Goal: Information Seeking & Learning: Learn about a topic

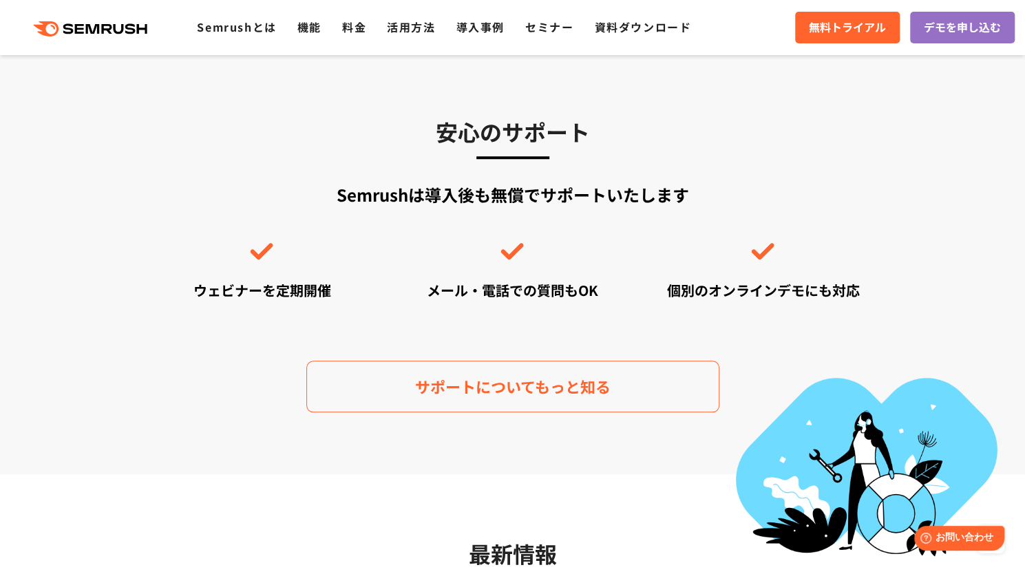
scroll to position [3682, 0]
click at [314, 28] on link "機能" at bounding box center [309, 27] width 24 height 17
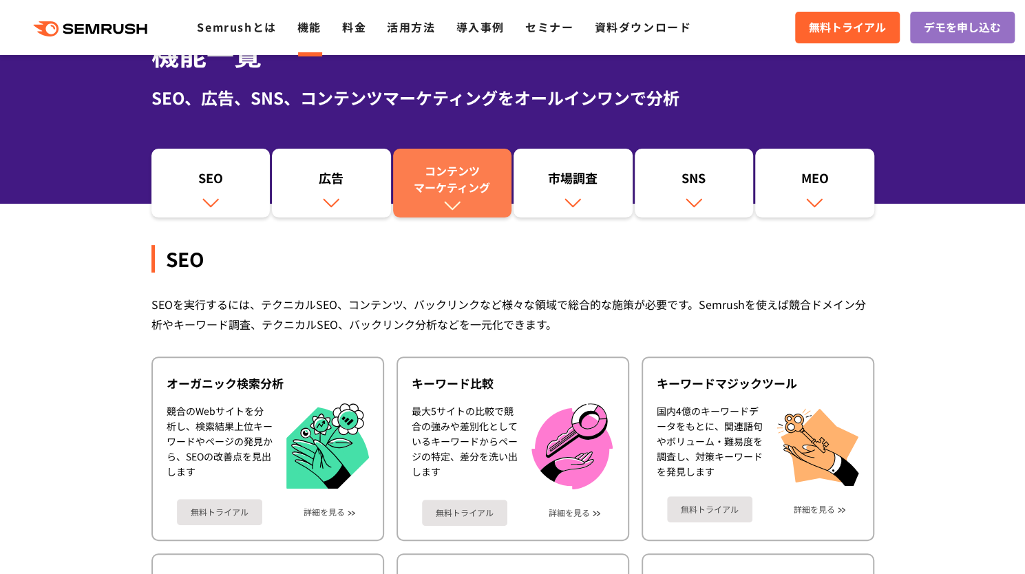
click at [436, 191] on div "コンテンツ マーケティング" at bounding box center [452, 178] width 105 height 33
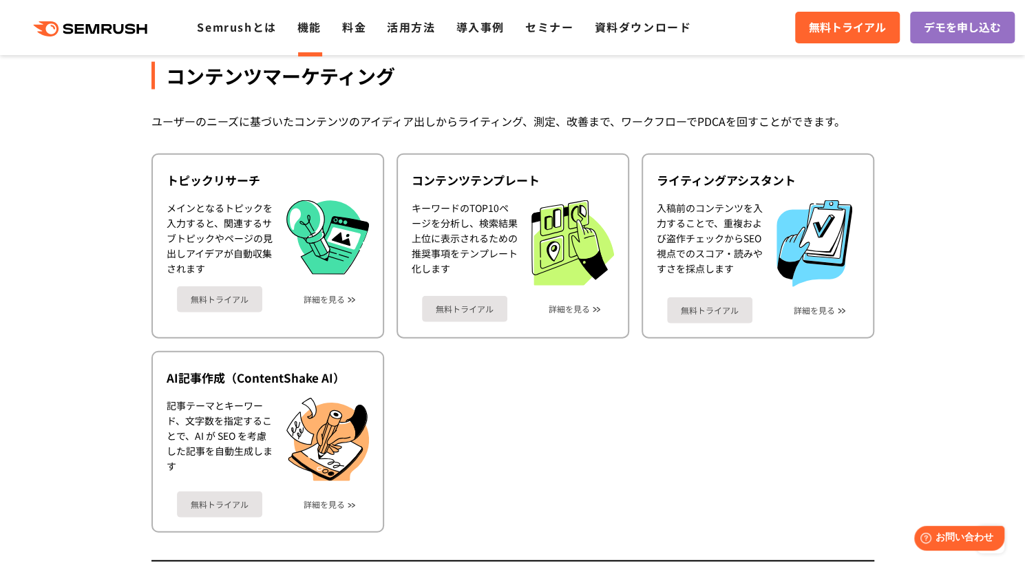
click at [111, 165] on section "機能詳細 デジタルマーケティングの様々な領域で自社、競合を分析 施策を実行するためのインサイトを導き出します SEO SEOを実行するには、テクニカルSEO、…" at bounding box center [512, 430] width 1025 height 3819
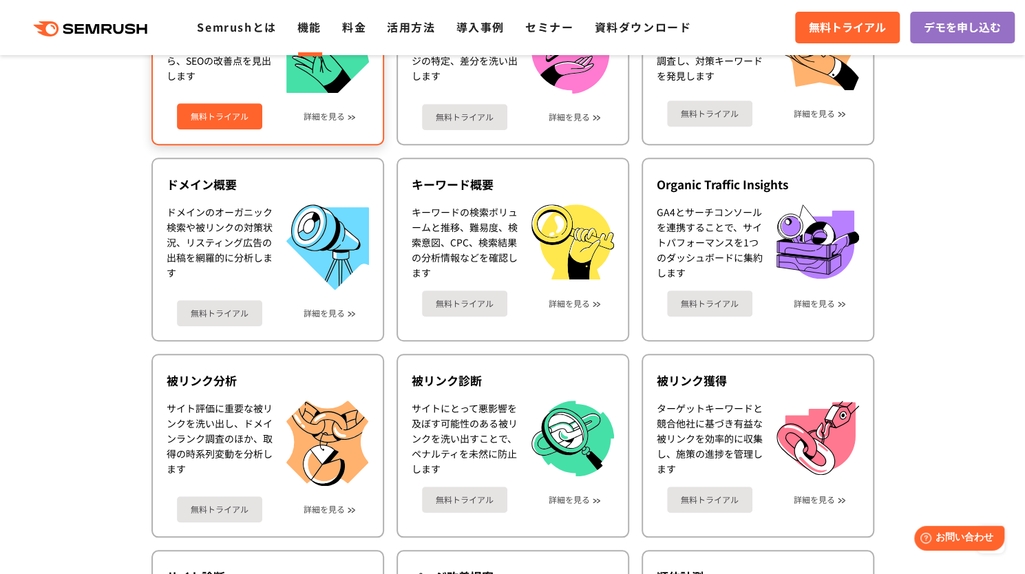
scroll to position [534, 0]
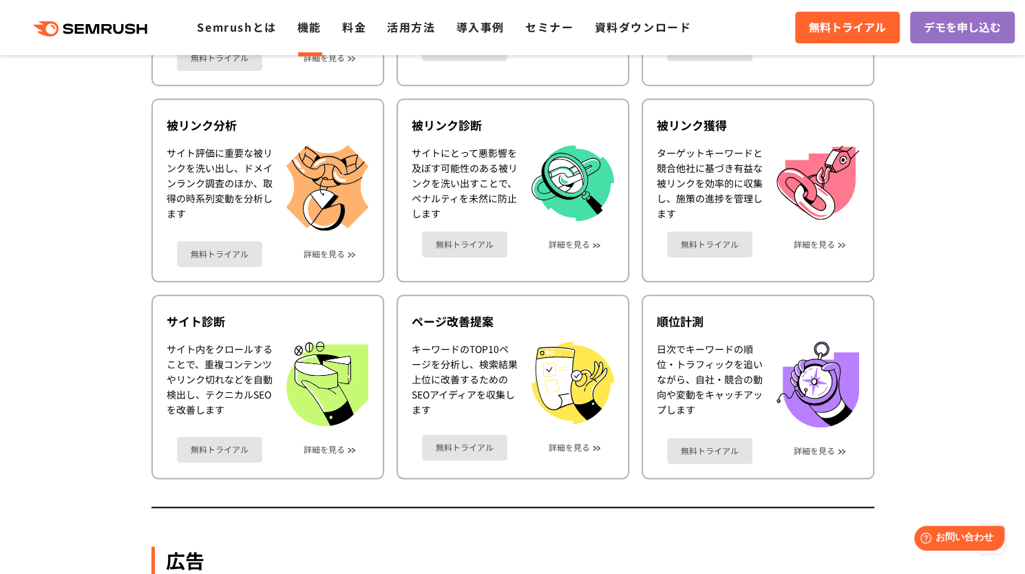
scroll to position [747, 0]
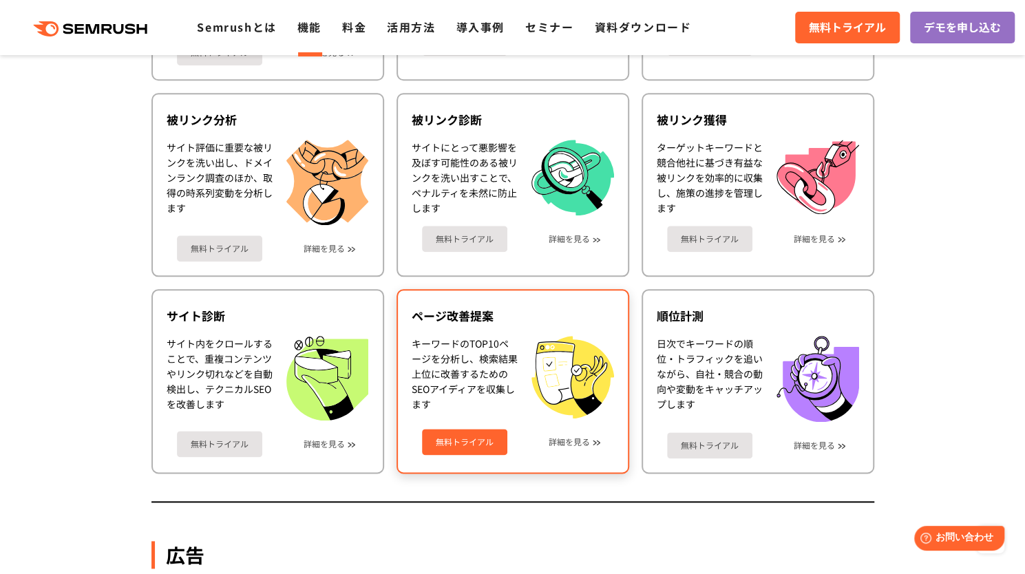
click at [423, 374] on div "キーワードのTOP10ページを分析し、検索結果上位に改善するためのSEOアイディアを収集します" at bounding box center [465, 377] width 106 height 83
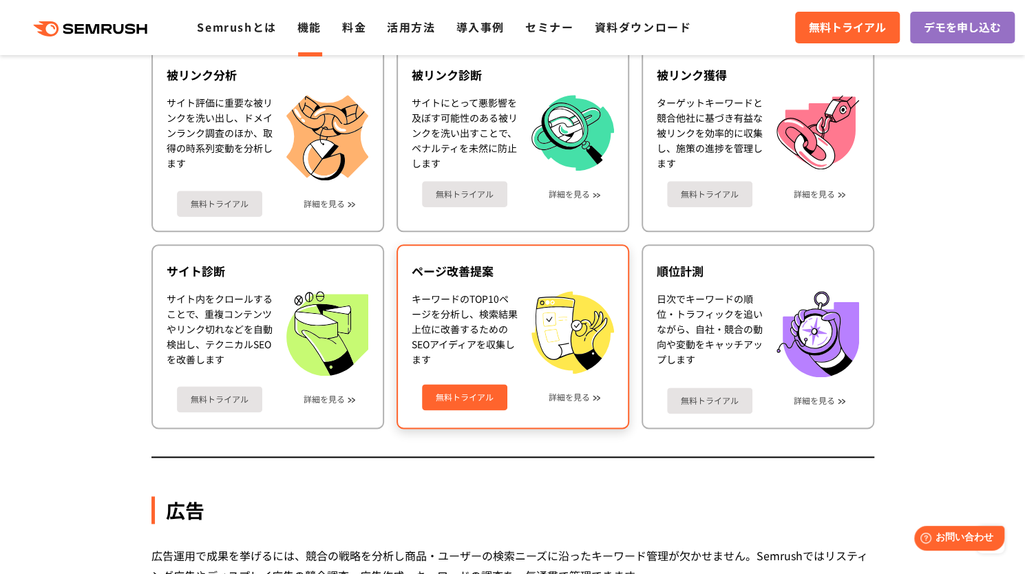
scroll to position [792, 0]
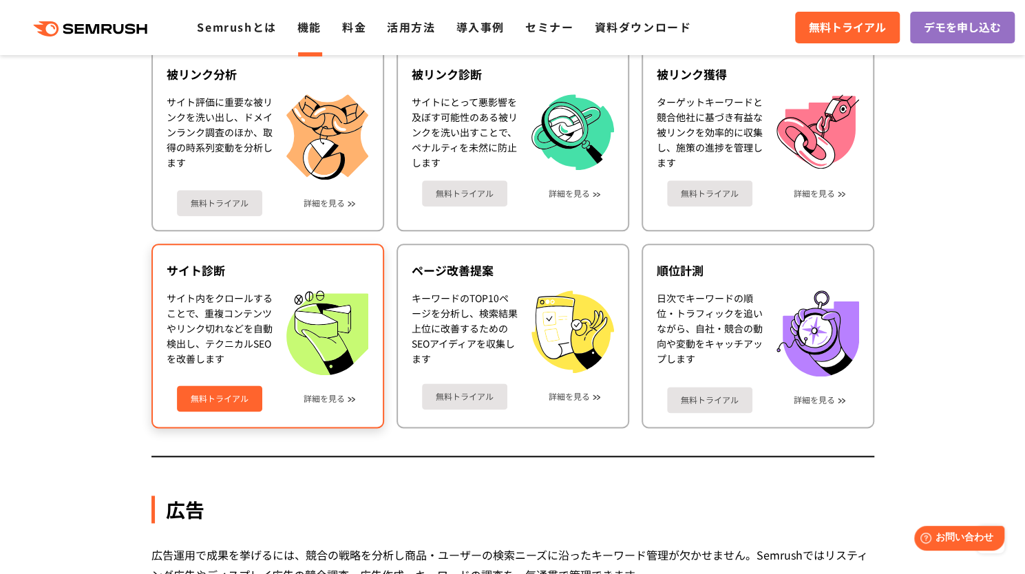
click at [245, 300] on div "サイト内をクロールすることで、重複コンテンツやリンク切れなどを自動検出し、テクニカルSEOを改善します" at bounding box center [220, 333] width 106 height 85
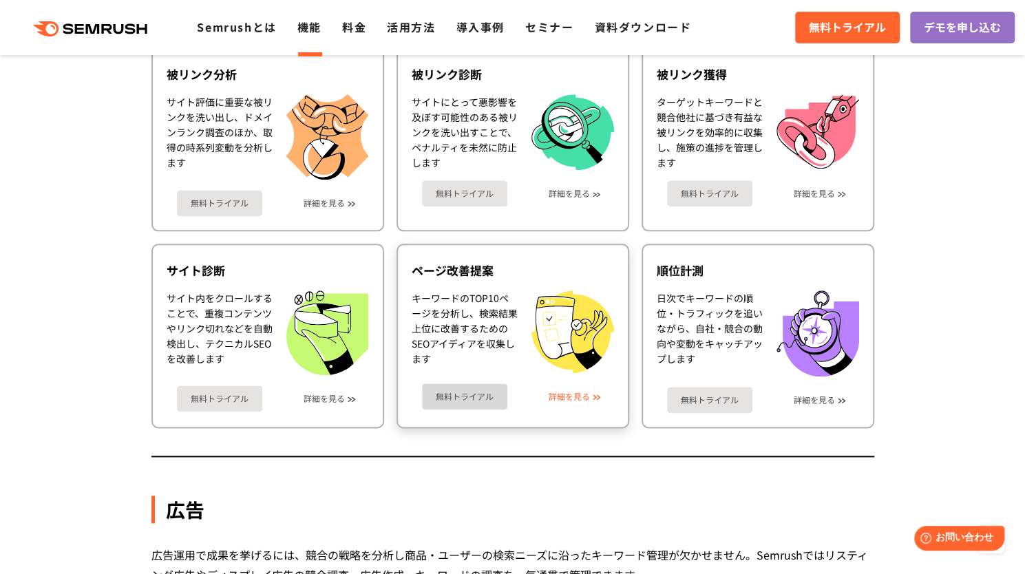
click at [569, 392] on link "詳細を見る" at bounding box center [569, 397] width 41 height 10
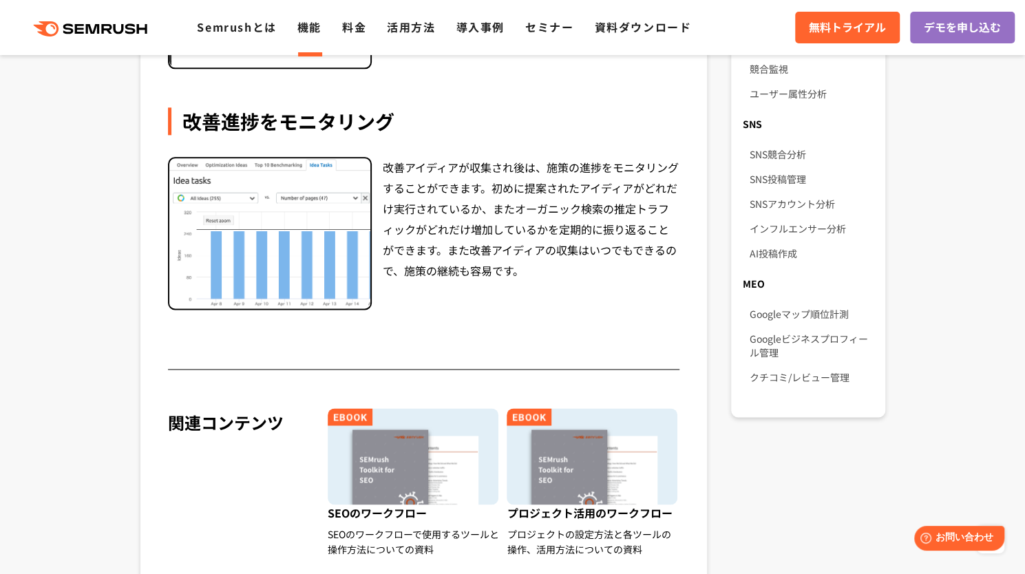
scroll to position [958, 0]
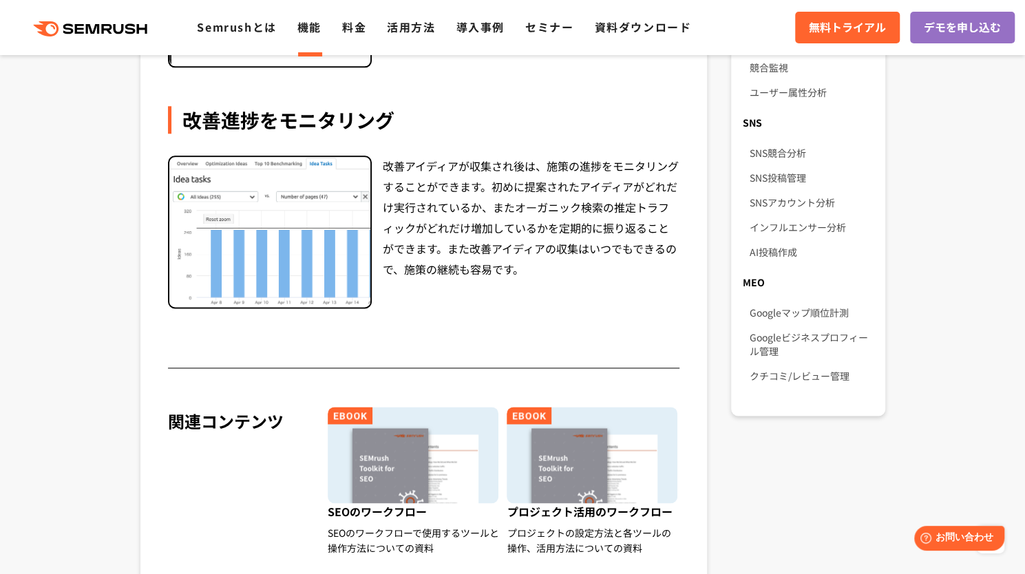
click at [467, 178] on div "改善アイディアが収集され後は、施策の進捗をモニタリングすることができます。初めに提案されたアイディアがどれだけ実行されているか、またオーガニック検索の推定トラ…" at bounding box center [531, 232] width 297 height 153
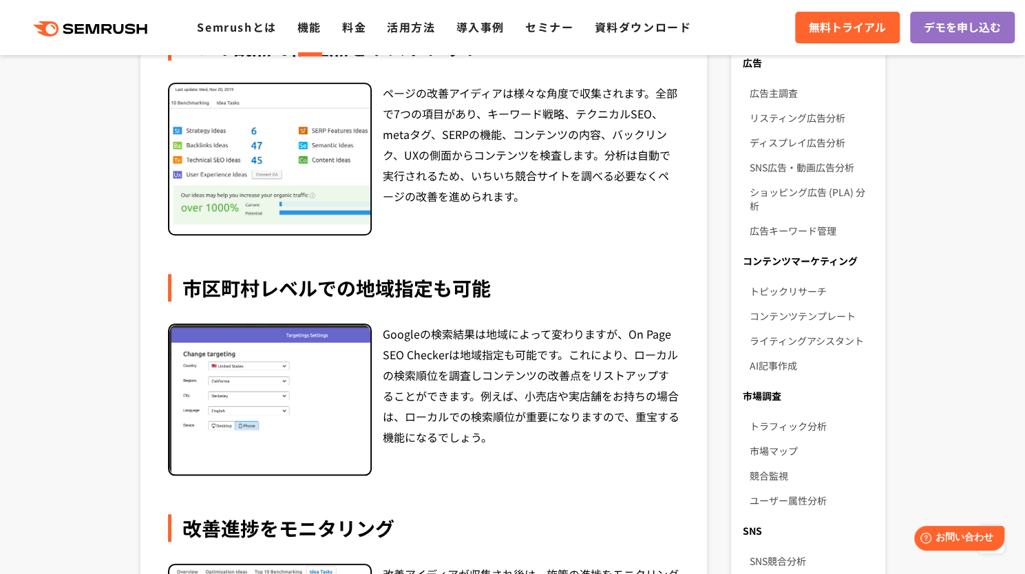
scroll to position [0, 0]
